Goal: Complete application form: Complete application form

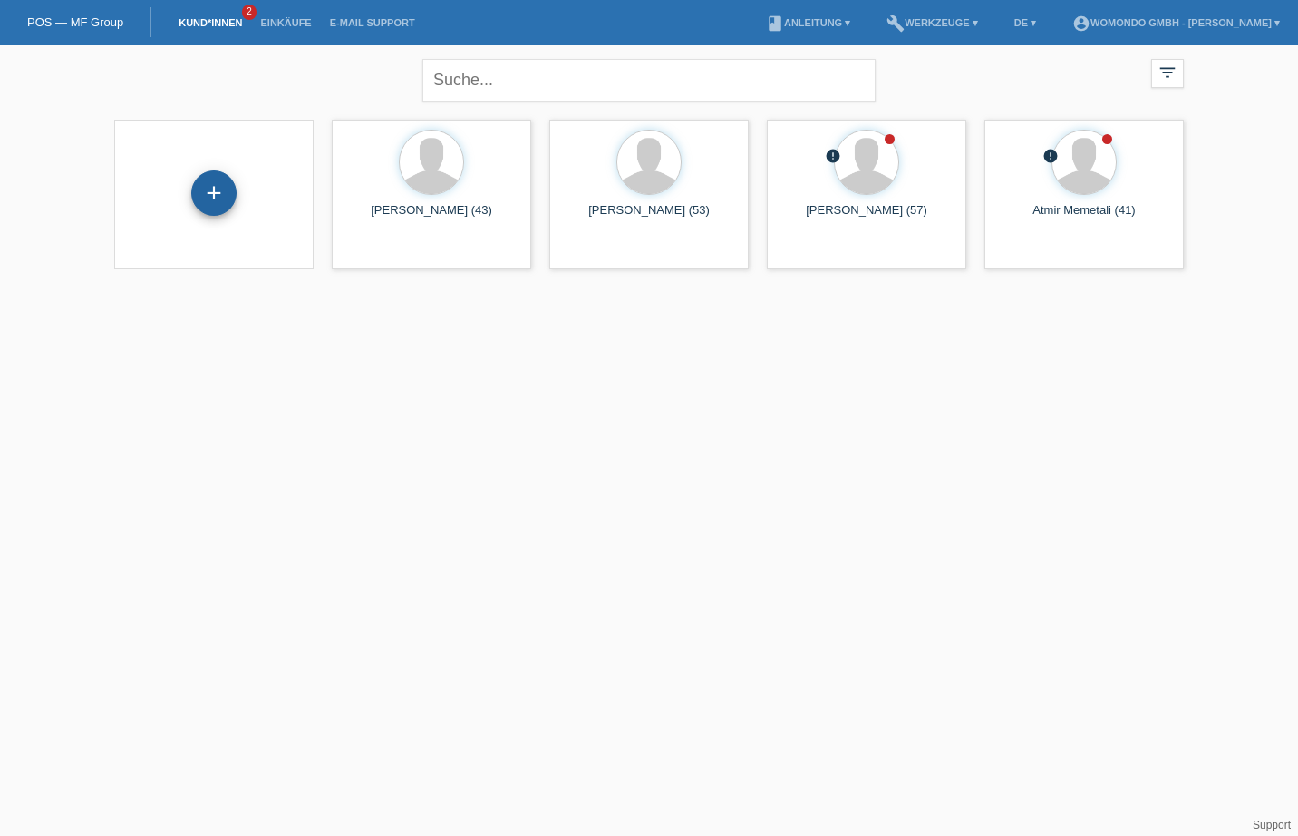
click at [218, 194] on div "+" at bounding box center [213, 192] width 45 height 45
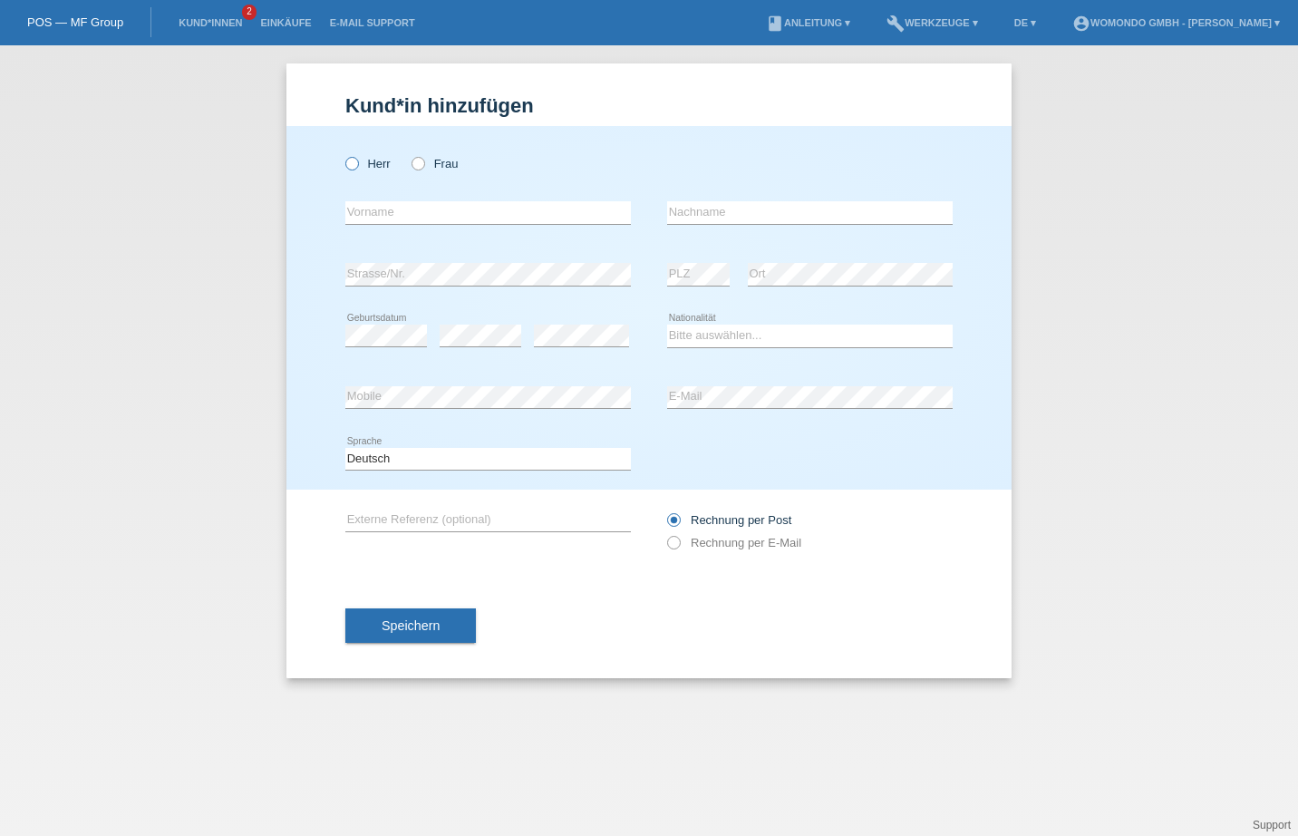
click at [343, 154] on icon at bounding box center [343, 154] width 0 height 0
click at [356, 164] on input "Herr" at bounding box center [351, 163] width 12 height 12
radio input "true"
paste input "[PERSON_NAME]"
type input "[PERSON_NAME]"
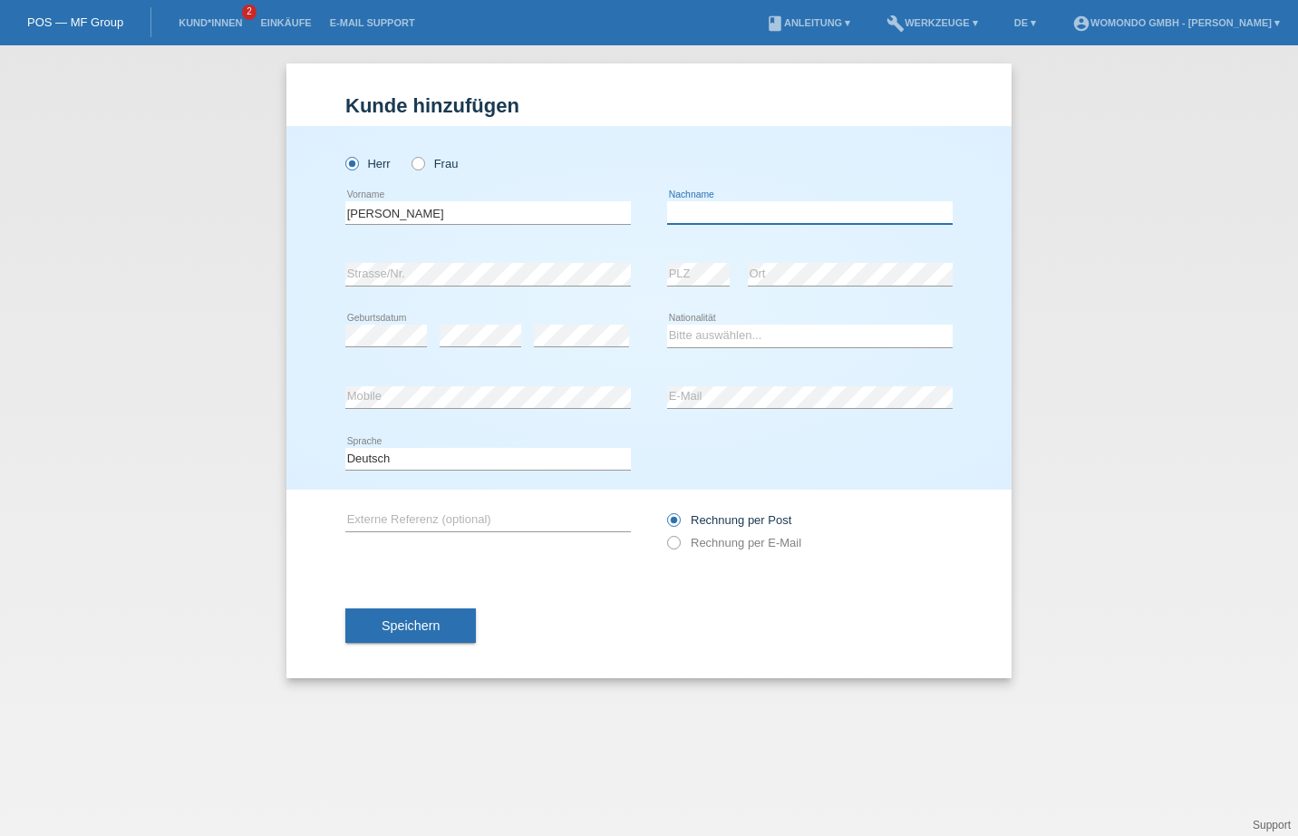
paste input "[PERSON_NAME] [PERSON_NAME]"
type input "De Oliveira da Silva"
select select "PT"
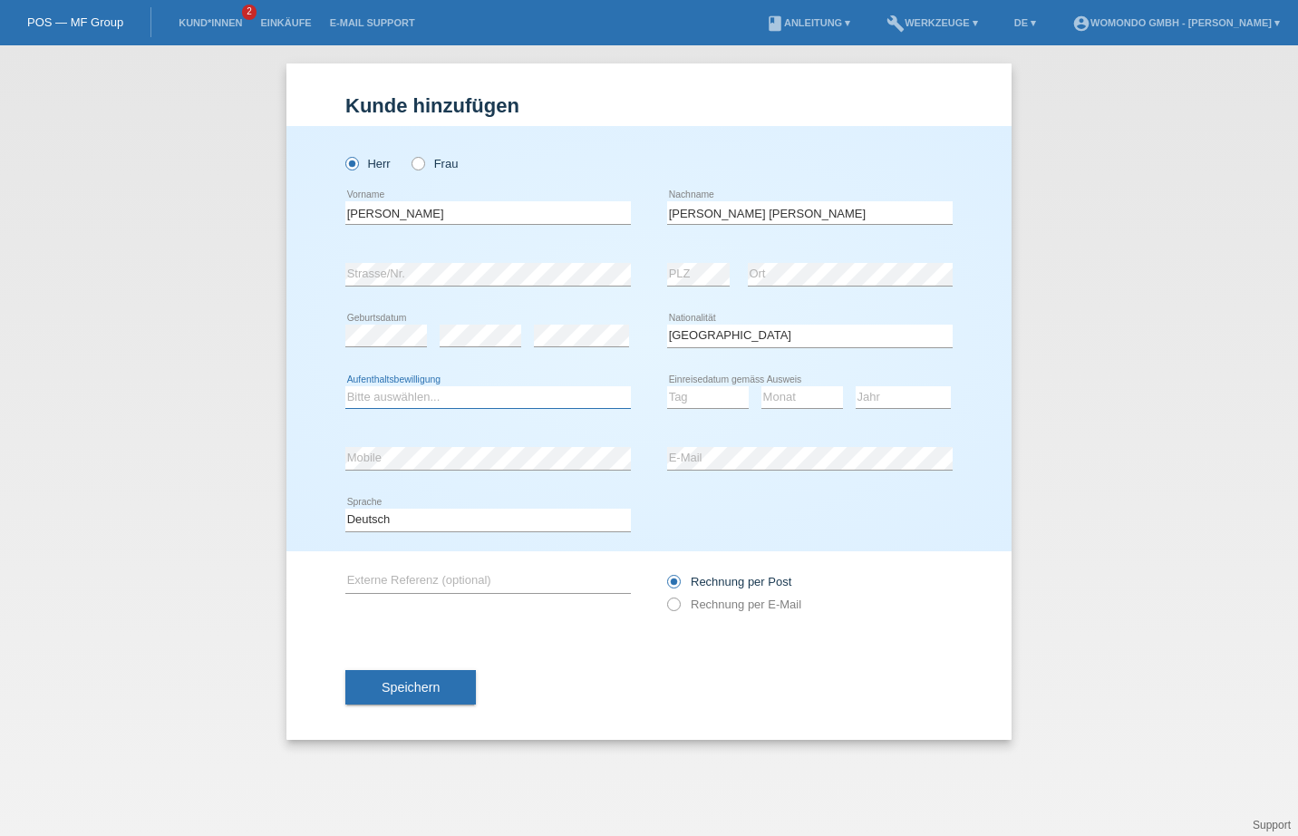
select select "C"
select select "10"
select select "1991"
click at [432, 691] on span "Speichern" at bounding box center [411, 687] width 58 height 15
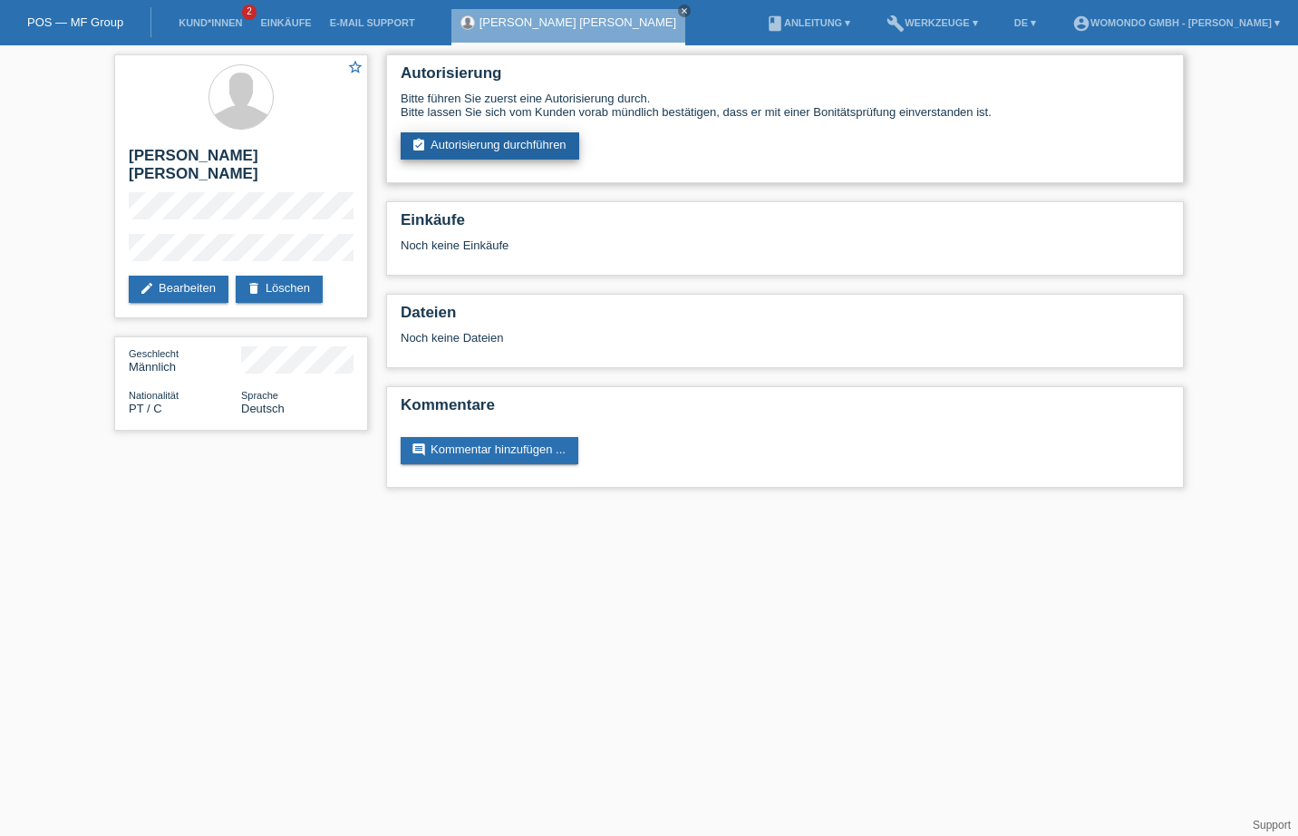
click at [541, 153] on link "assignment_turned_in Autorisierung durchführen" at bounding box center [490, 145] width 179 height 27
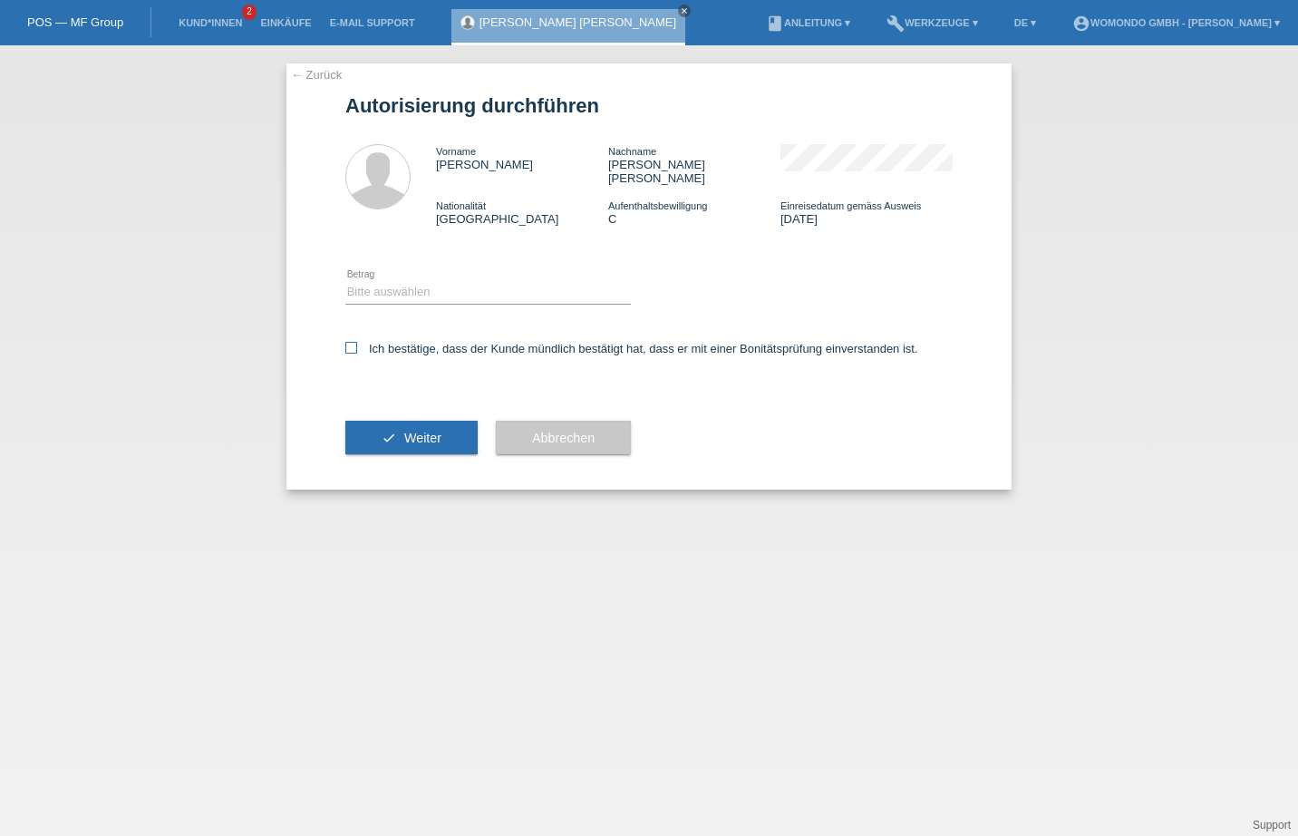
click at [354, 342] on icon at bounding box center [351, 348] width 12 height 12
click at [354, 342] on input "Ich bestätige, dass der Kunde mündlich bestätigt hat, dass er mit einer Bonität…" at bounding box center [351, 348] width 12 height 12
checkbox input "true"
select select "3"
click at [439, 431] on span "Weiter" at bounding box center [422, 438] width 37 height 15
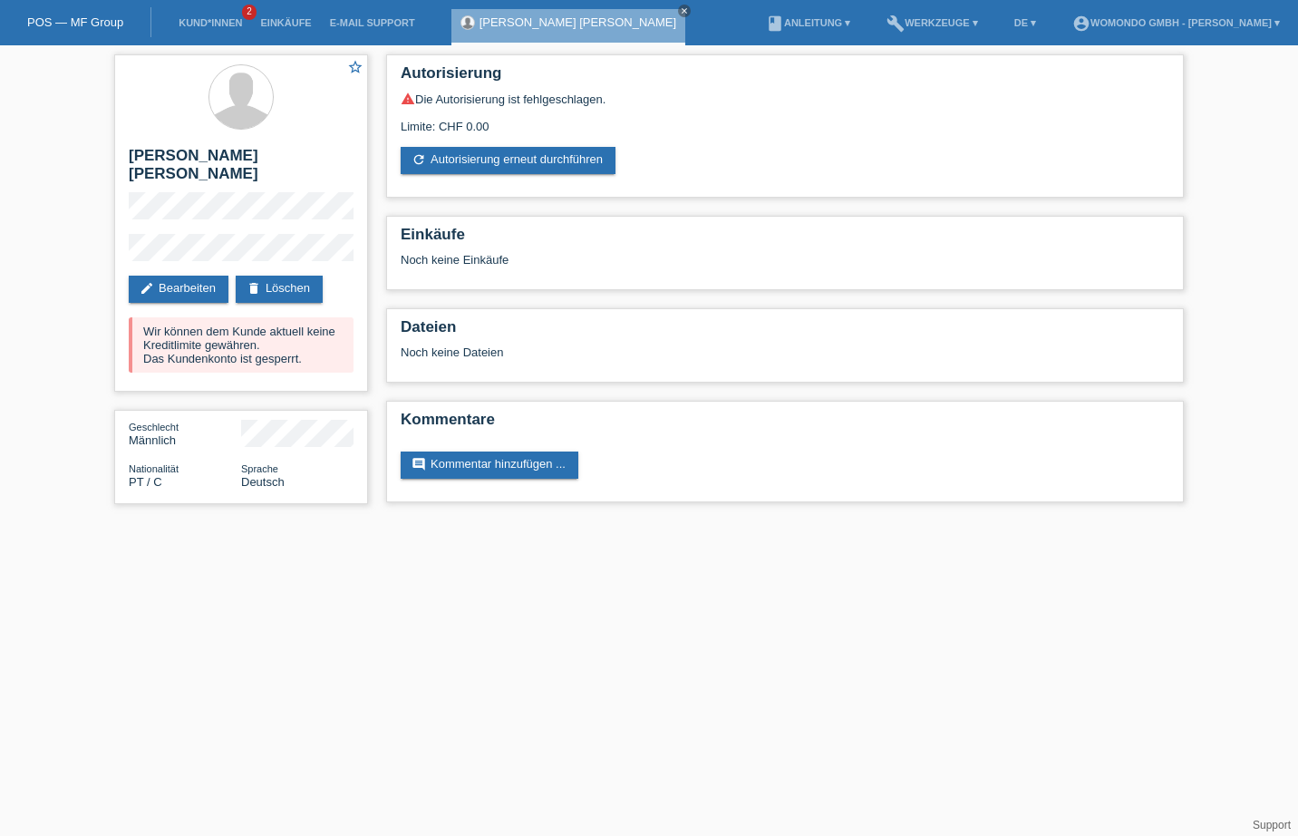
click at [90, 26] on link "POS — MF Group" at bounding box center [75, 22] width 96 height 14
